Goal: Information Seeking & Learning: Check status

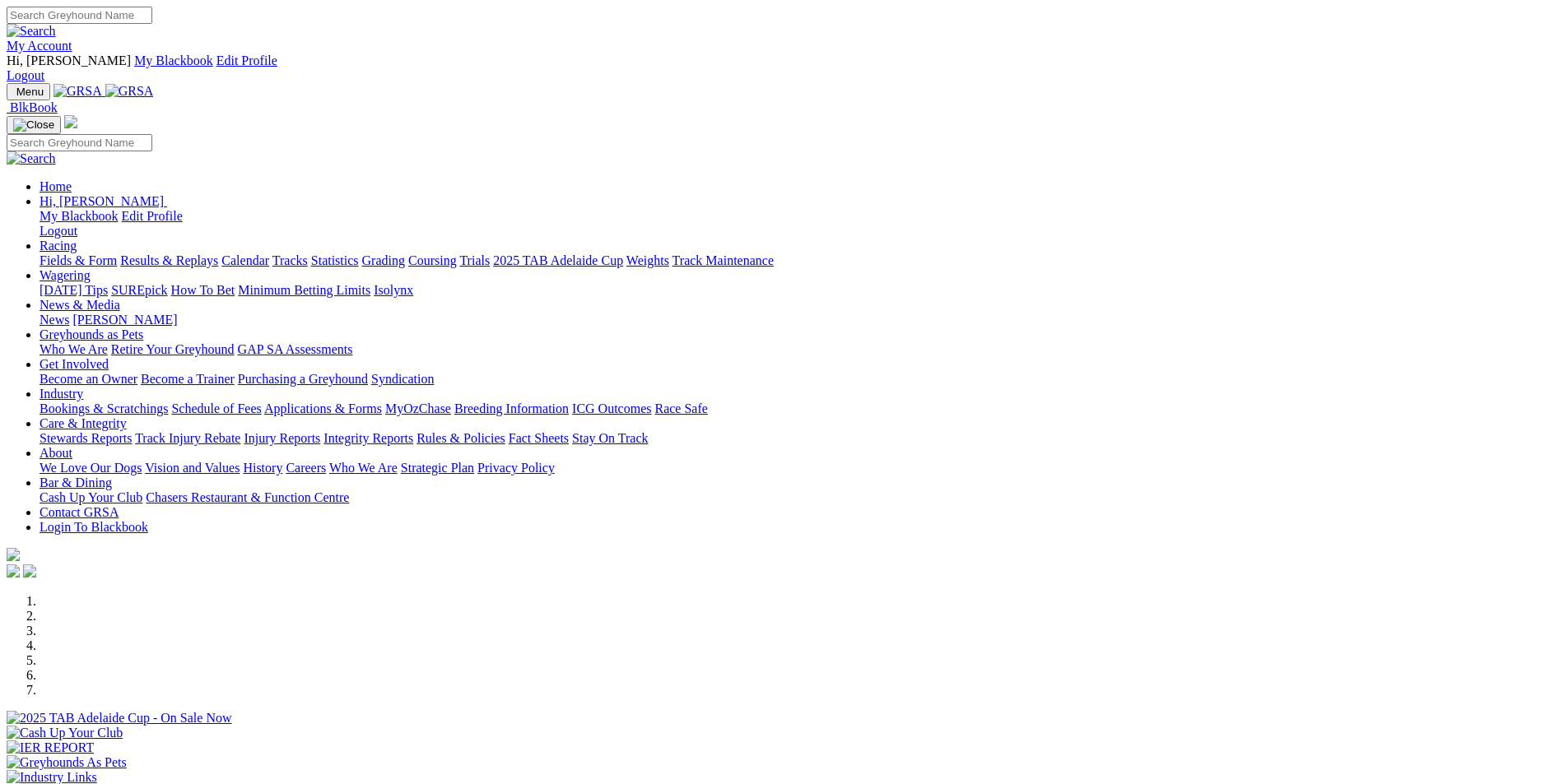
click at [76, 238] on link "Racing" at bounding box center [58, 245] width 37 height 14
click at [218, 253] on link "Results & Replays" at bounding box center [169, 260] width 98 height 14
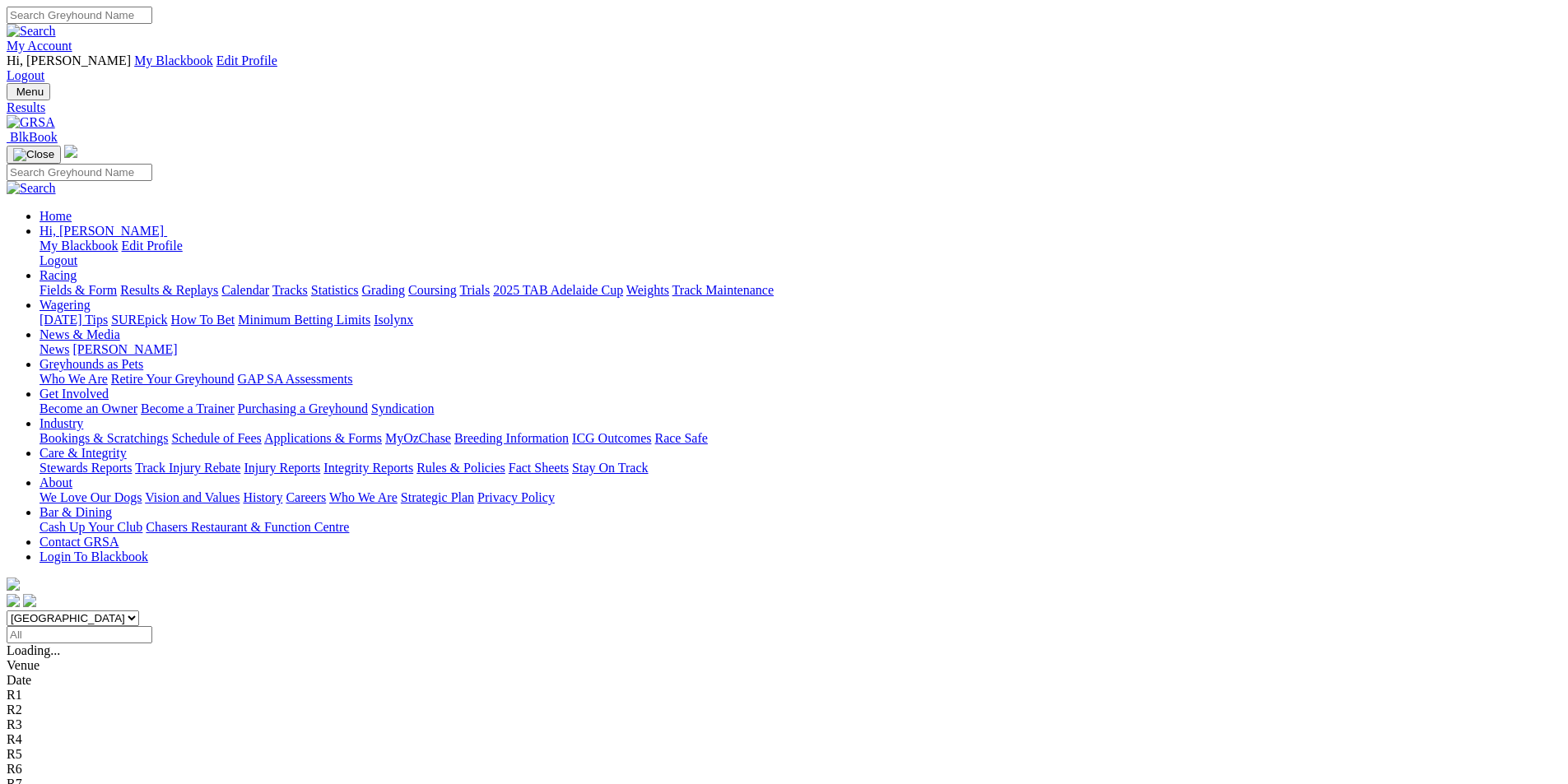
click at [120, 644] on span "11 races" at bounding box center [97, 650] width 42 height 14
